Goal: Information Seeking & Learning: Learn about a topic

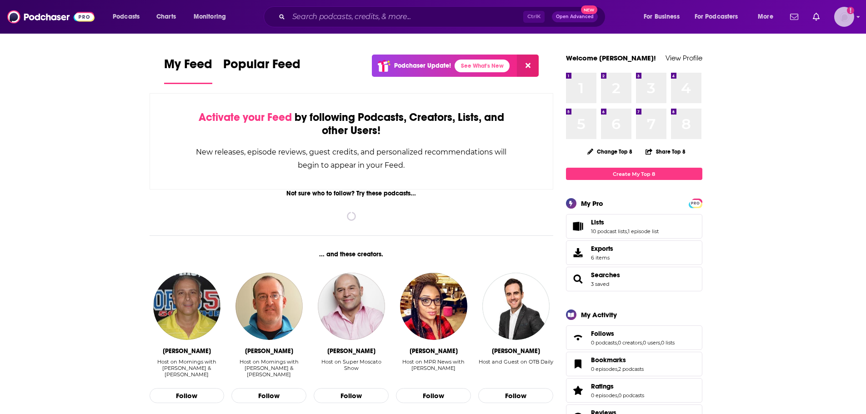
click at [843, 22] on img "Logged in as gabrielle.gantz" at bounding box center [845, 17] width 20 height 20
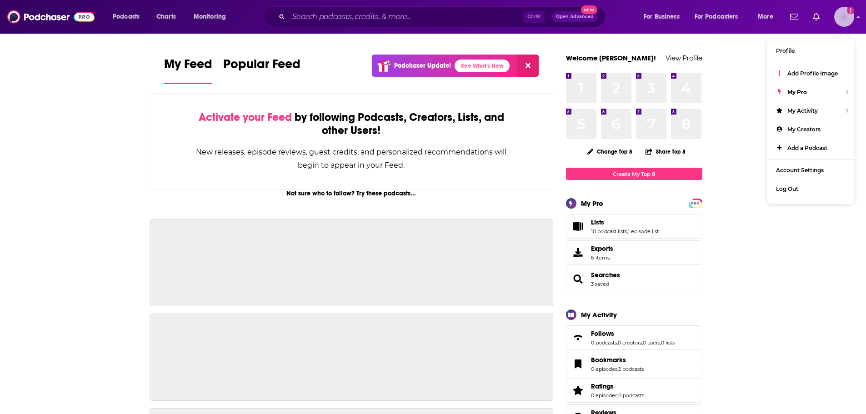
click at [843, 22] on img "Logged in as gabrielle.gantz" at bounding box center [845, 17] width 20 height 20
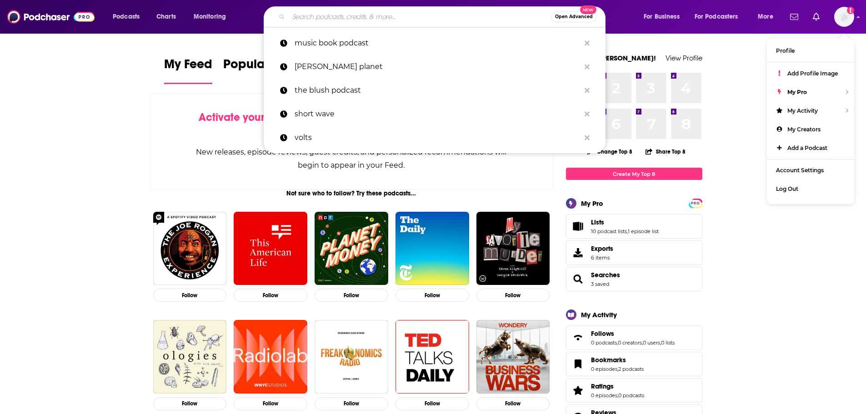
click at [383, 19] on input "Search podcasts, credits, & more..." at bounding box center [420, 17] width 262 height 15
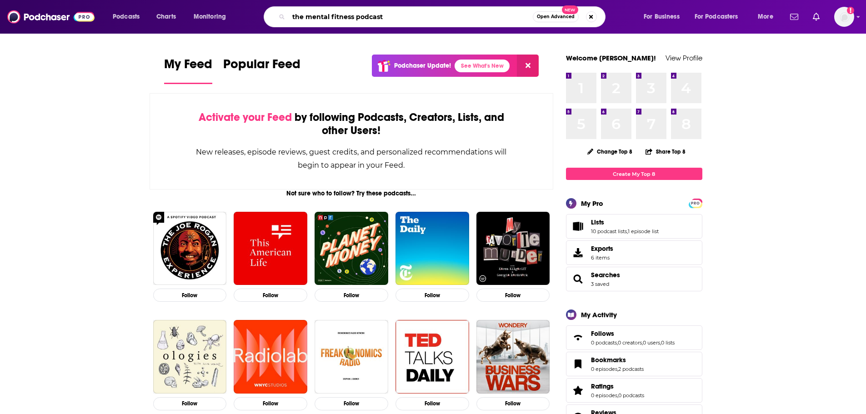
type input "the mental fitness podcast"
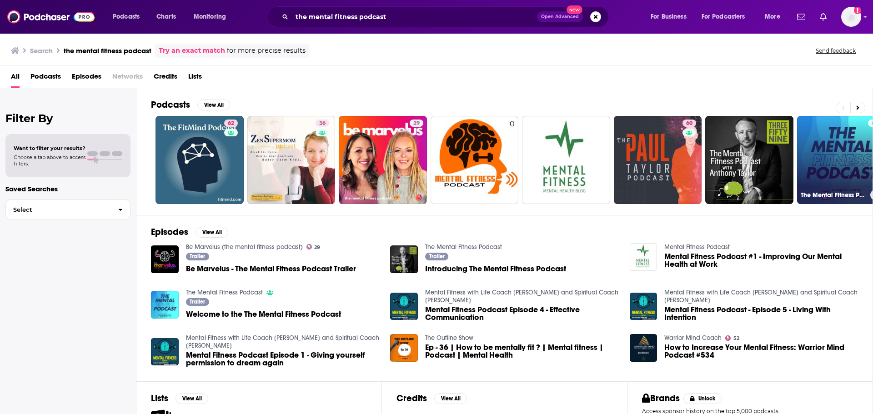
click at [837, 160] on link "The Mental Fitness Podcast" at bounding box center [841, 160] width 88 height 88
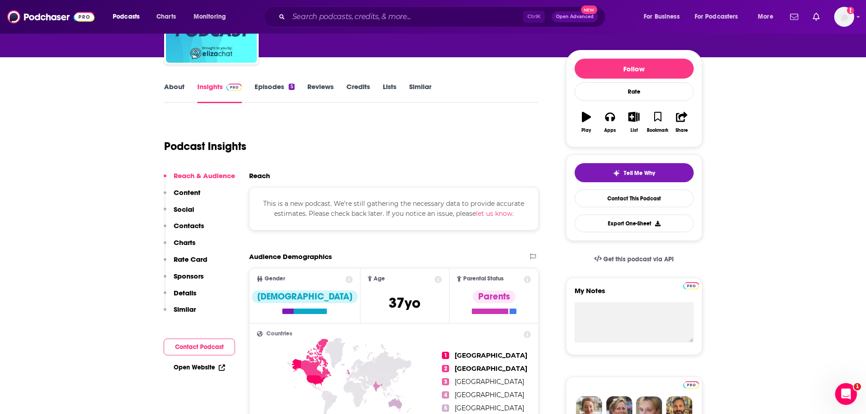
click at [169, 82] on div "About Insights Episodes 5 Reviews Credits Lists Similar" at bounding box center [351, 92] width 375 height 22
click at [172, 93] on link "About" at bounding box center [174, 92] width 20 height 21
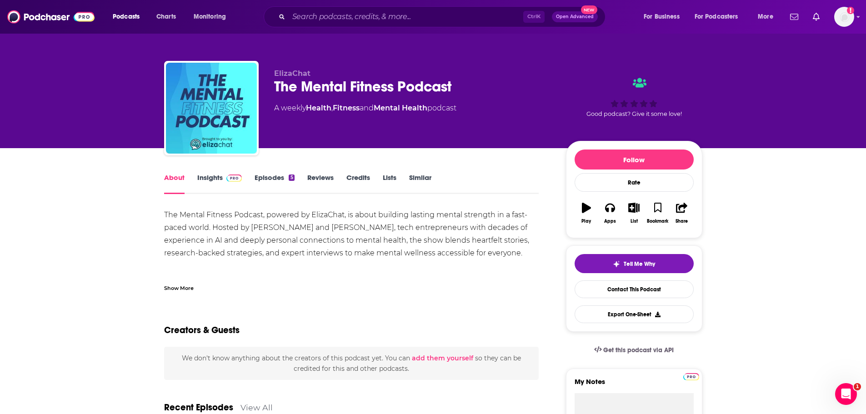
click at [212, 180] on link "Insights" at bounding box center [219, 183] width 45 height 21
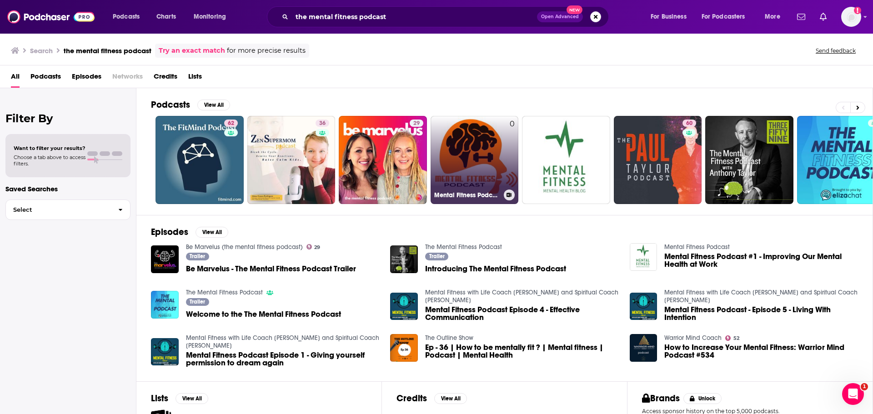
click at [467, 154] on link "0 Mental Fitness Podcast" at bounding box center [475, 160] width 88 height 88
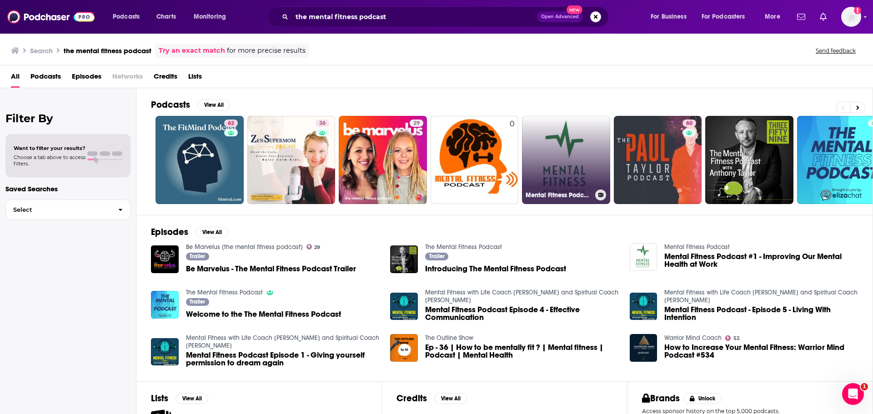
click at [548, 148] on link "Mental Fitness Podcast" at bounding box center [566, 160] width 88 height 88
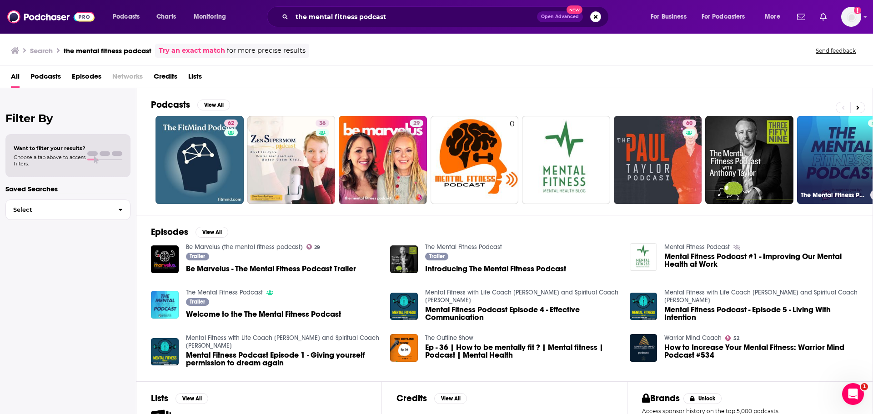
click at [858, 157] on link "The Mental Fitness Podcast" at bounding box center [841, 160] width 88 height 88
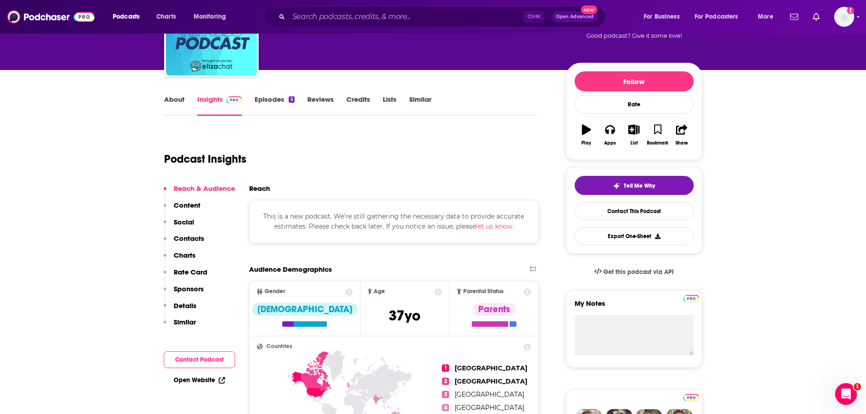
scroll to position [136, 0]
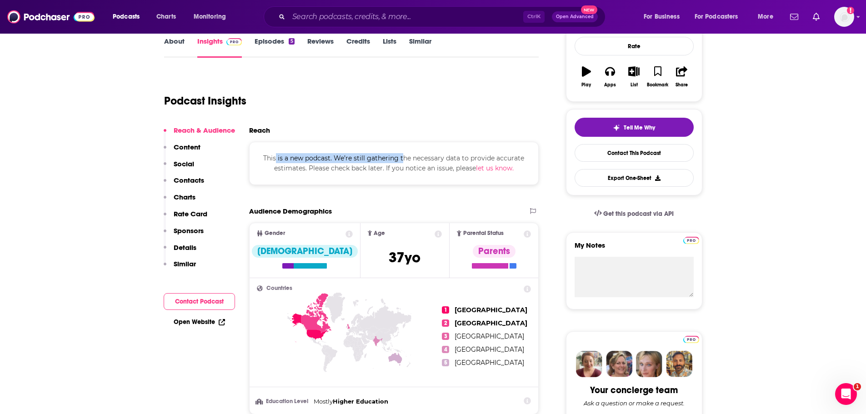
drag, startPoint x: 306, startPoint y: 157, endPoint x: 405, endPoint y: 161, distance: 99.2
click at [405, 161] on span "This is a new podcast. We’re still gathering the necessary data to provide accu…" at bounding box center [393, 163] width 261 height 18
click at [410, 176] on div "This is a new podcast. We’re still gathering the necessary data to provide accu…" at bounding box center [394, 163] width 290 height 43
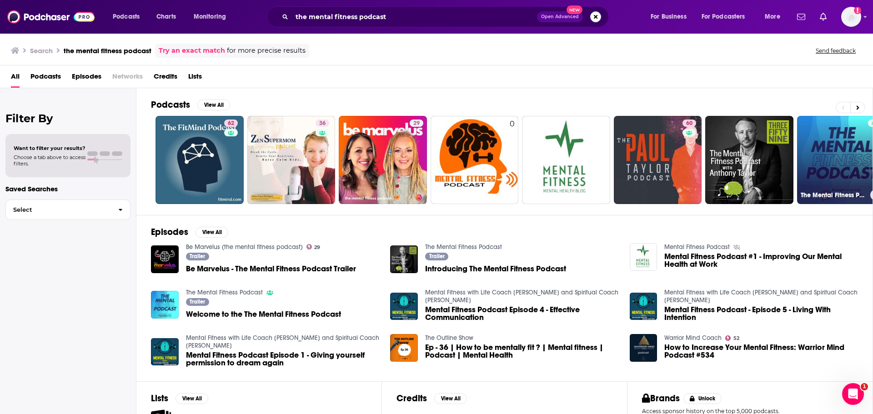
click at [856, 149] on link "The Mental Fitness Podcast" at bounding box center [841, 160] width 88 height 88
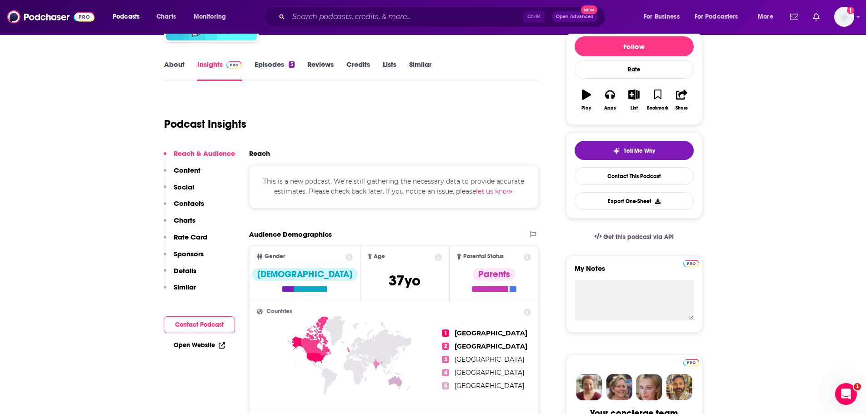
scroll to position [91, 0]
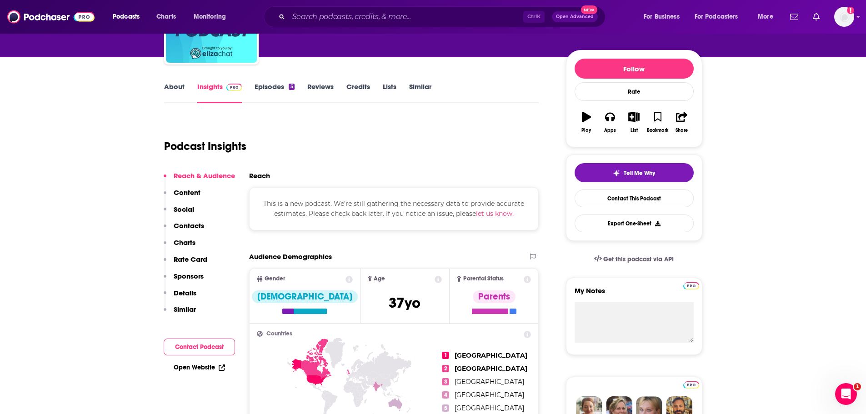
click at [272, 82] on link "Episodes 5" at bounding box center [275, 92] width 40 height 21
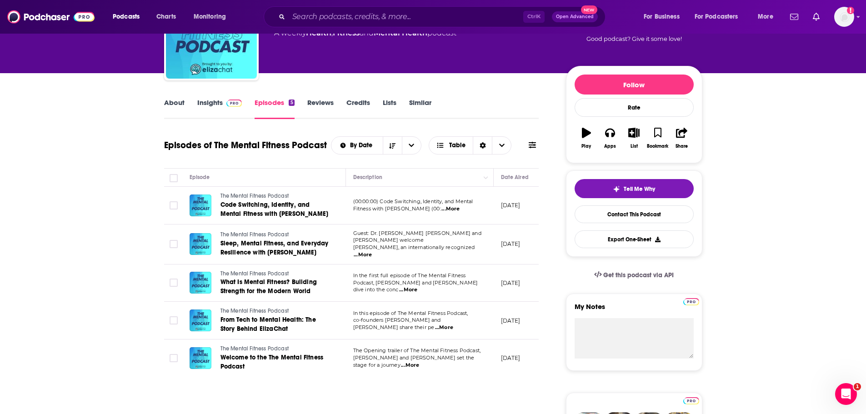
scroll to position [91, 0]
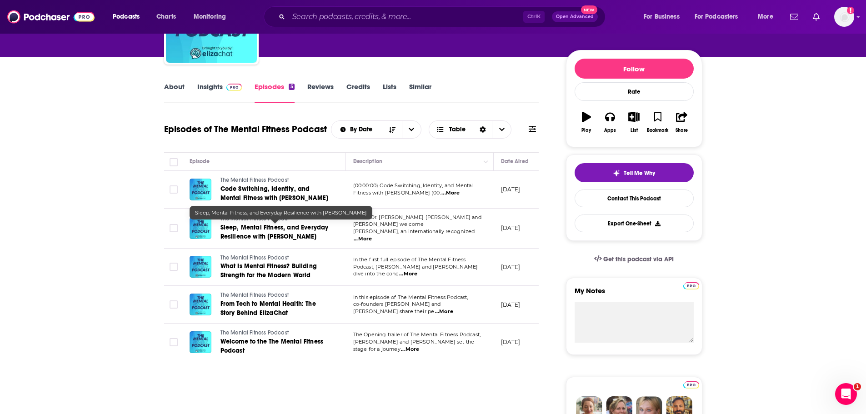
click at [267, 235] on span "Sleep, Mental Fitness, and Everyday Resilience with [PERSON_NAME]" at bounding box center [275, 232] width 108 height 17
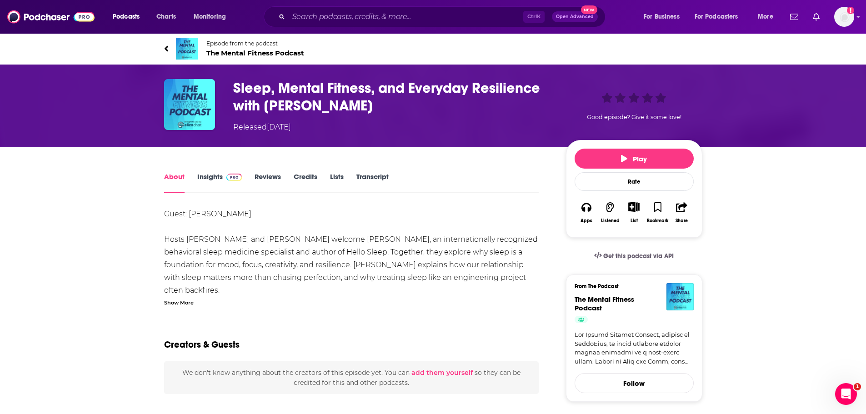
click at [215, 181] on link "Insights" at bounding box center [219, 182] width 45 height 21
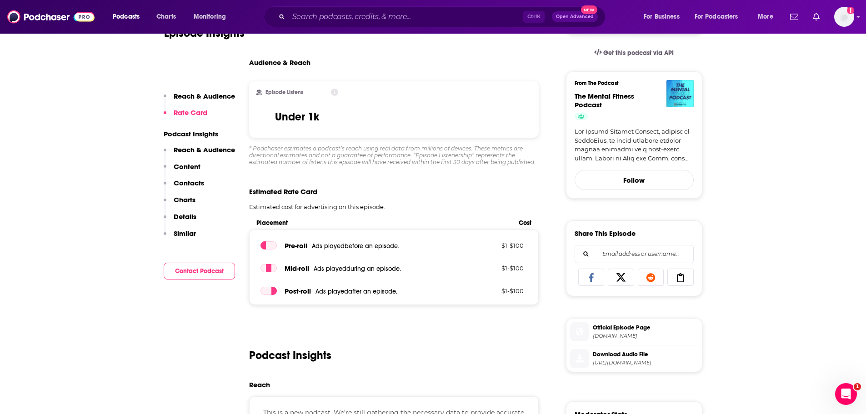
scroll to position [182, 0]
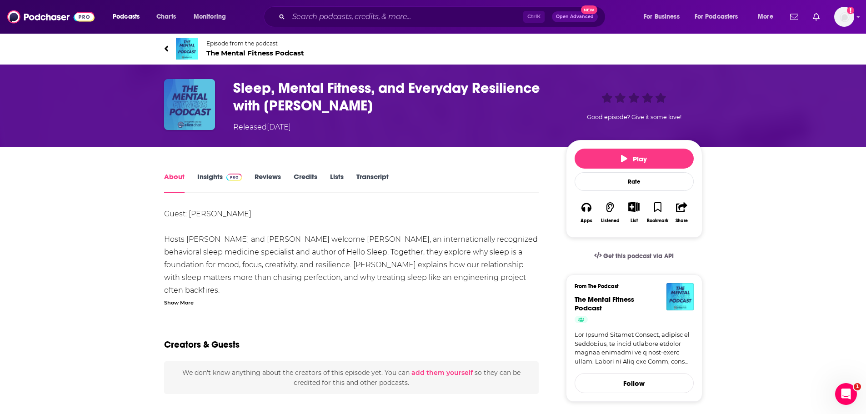
click at [197, 104] on img "Sleep, Mental Fitness, and Everyday Resilience with Dr. Jade Wu" at bounding box center [189, 104] width 51 height 51
click at [268, 53] on span "The Mental Fitness Podcast" at bounding box center [255, 53] width 98 height 9
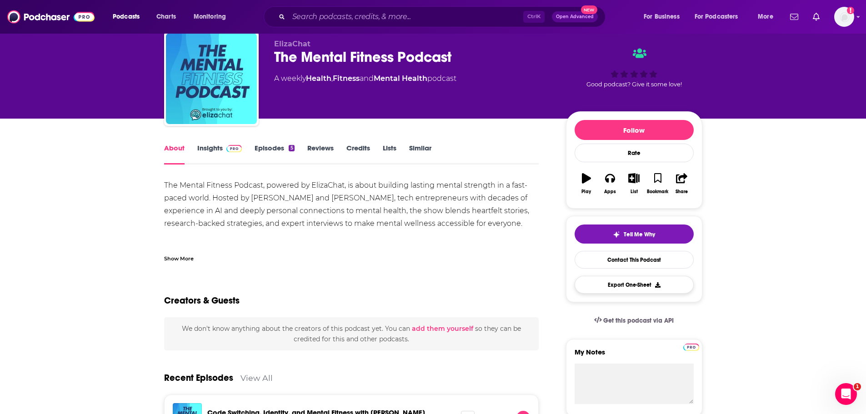
scroll to position [45, 0]
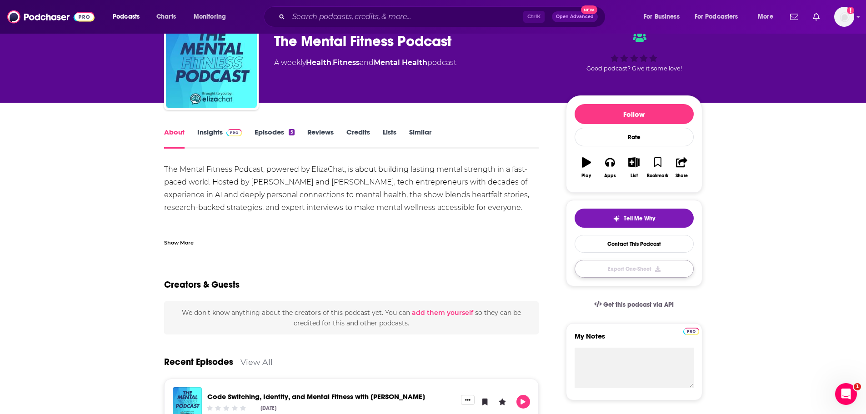
click at [664, 265] on button "Export One-Sheet" at bounding box center [634, 269] width 119 height 18
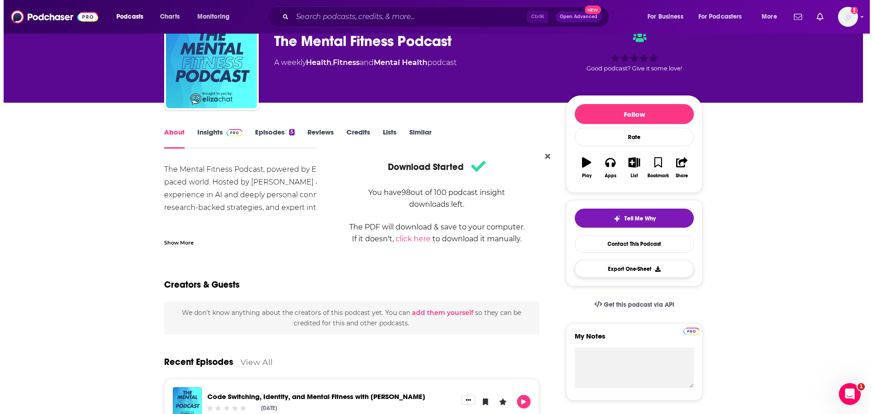
scroll to position [0, 0]
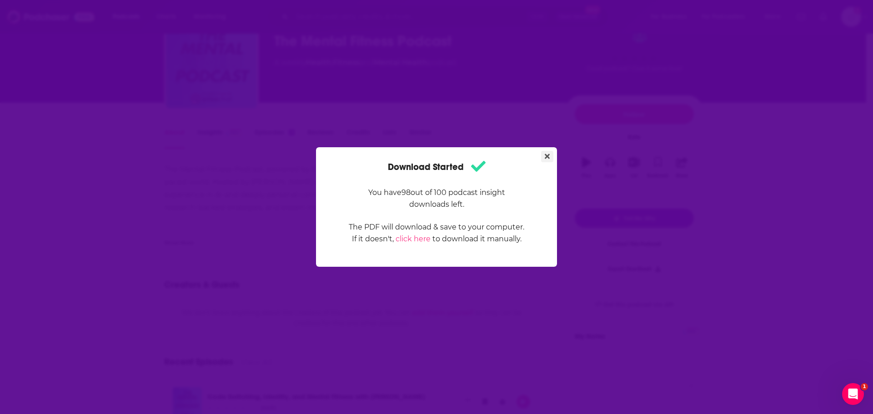
click at [548, 156] on icon "Close" at bounding box center [547, 156] width 5 height 5
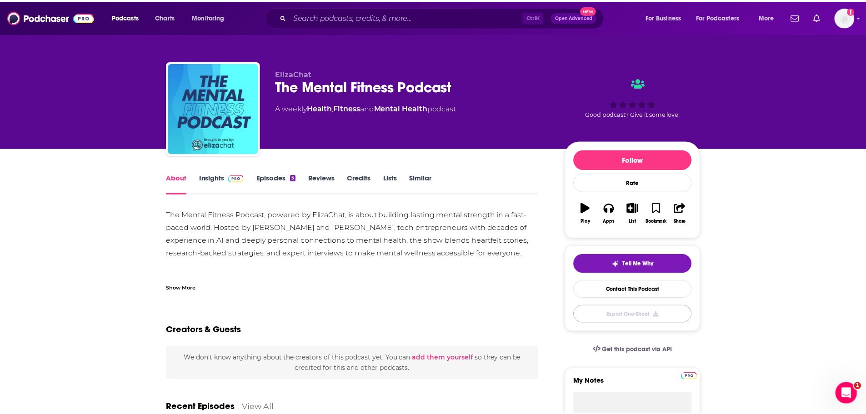
scroll to position [45, 0]
